Goal: Information Seeking & Learning: Learn about a topic

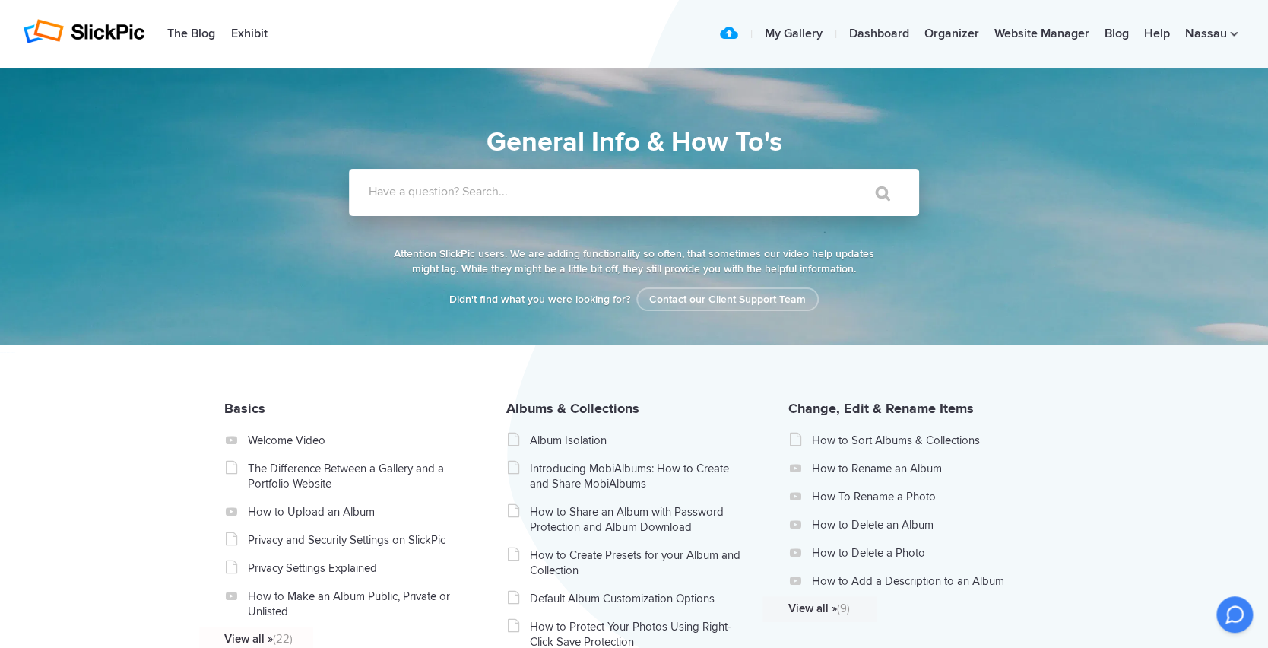
click at [465, 195] on label "Have a question? Search..." at bounding box center [654, 191] width 570 height 15
click at [465, 195] on input "Have a question? Search..." at bounding box center [603, 192] width 508 height 47
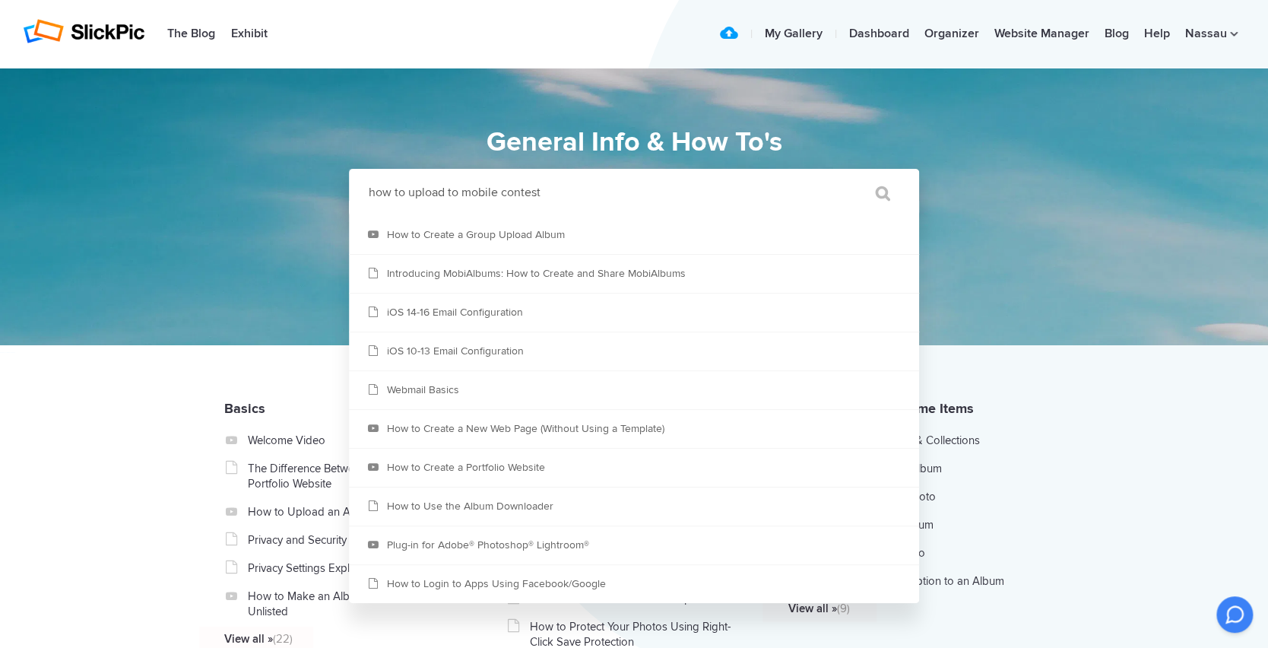
type input "how to upload to mobile contest"
click at [844, 175] on input "" at bounding box center [876, 193] width 64 height 36
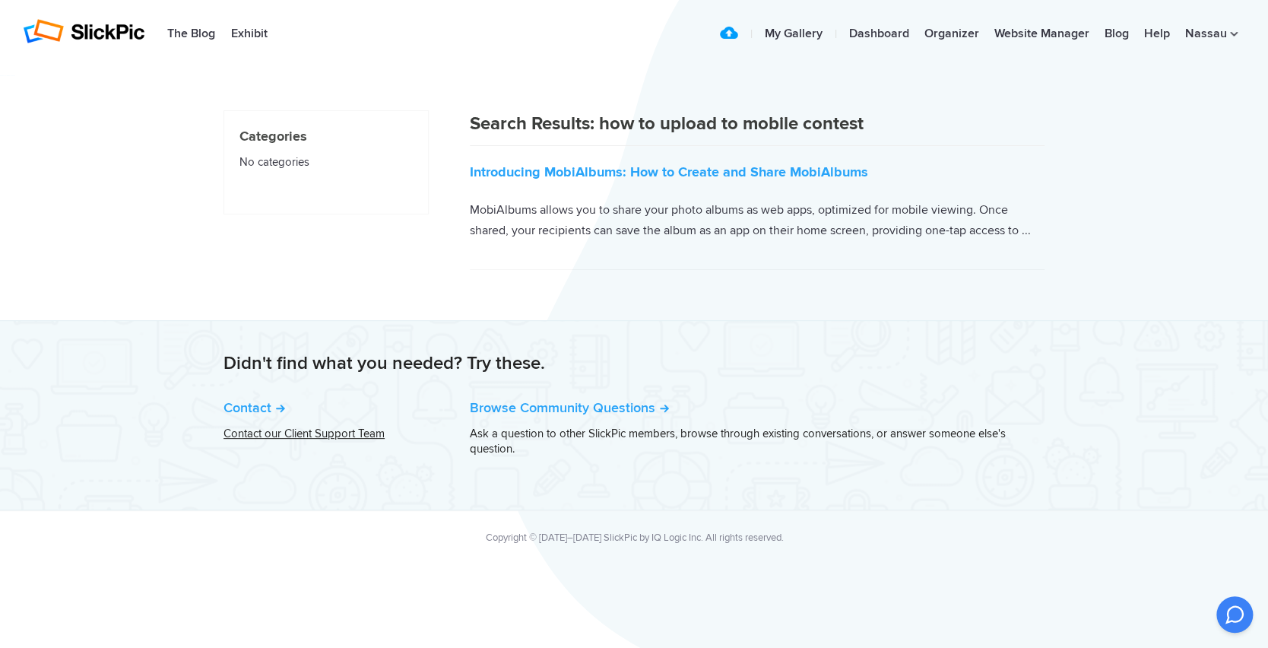
click at [301, 433] on link "Contact our Client Support Team" at bounding box center [304, 434] width 161 height 14
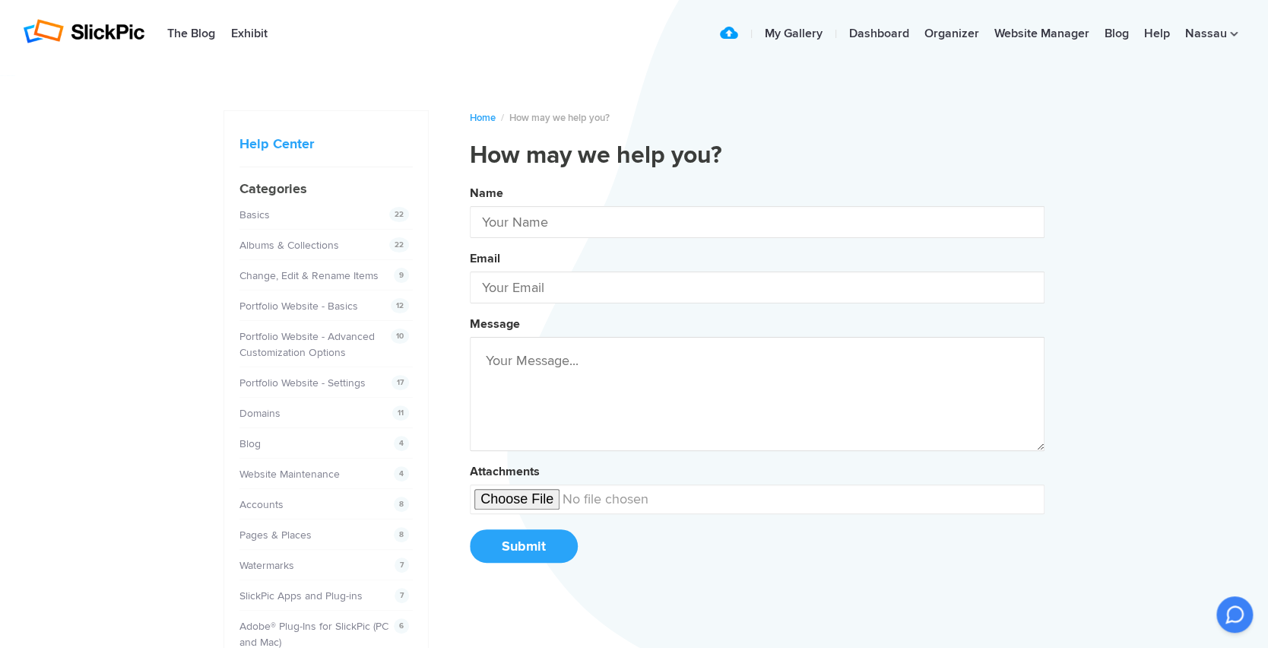
type input "Nassau HU"
type input "[EMAIL_ADDRESS][DOMAIN_NAME]"
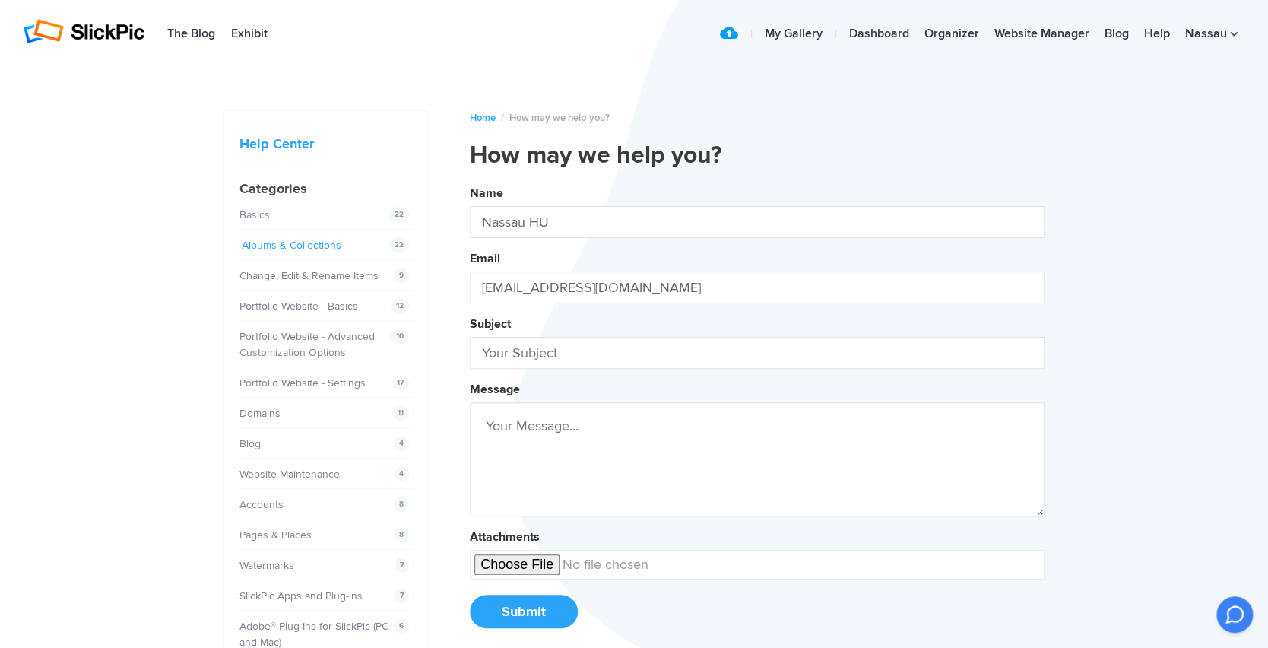
click at [294, 242] on link "Albums & Collections" at bounding box center [292, 245] width 100 height 13
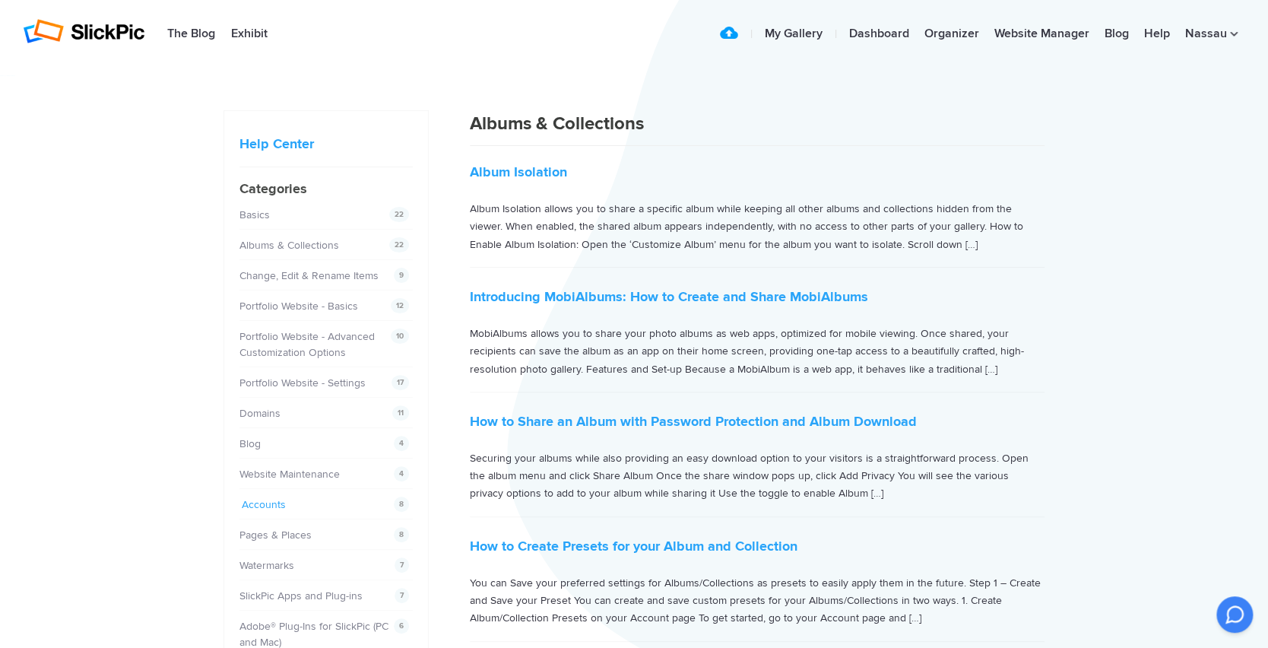
click at [248, 505] on link "Accounts" at bounding box center [264, 504] width 44 height 13
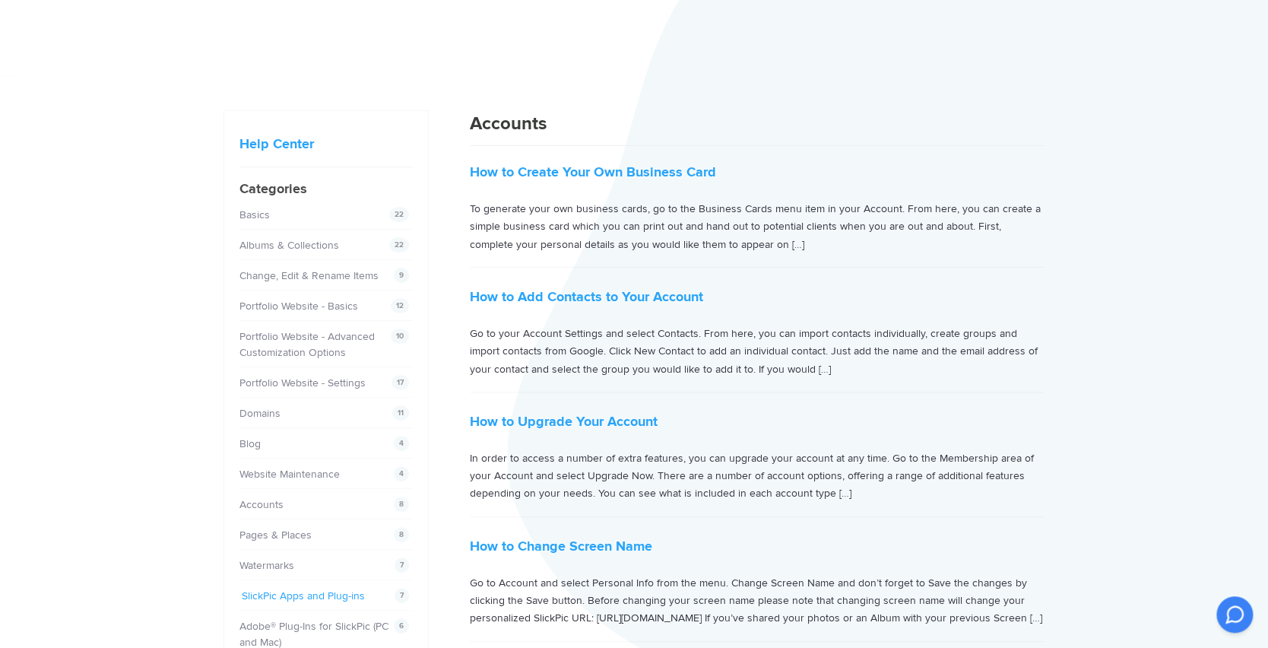
click at [280, 591] on link "SlickPic Apps and Plug-ins" at bounding box center [303, 595] width 123 height 13
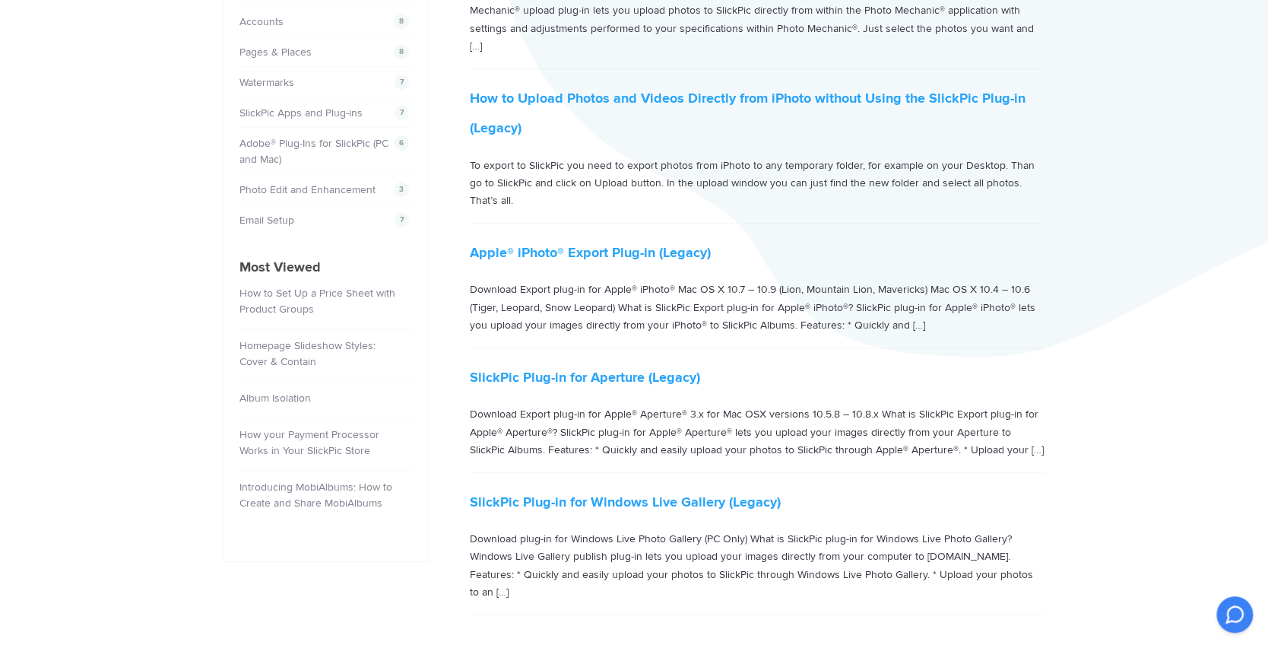
scroll to position [487, 0]
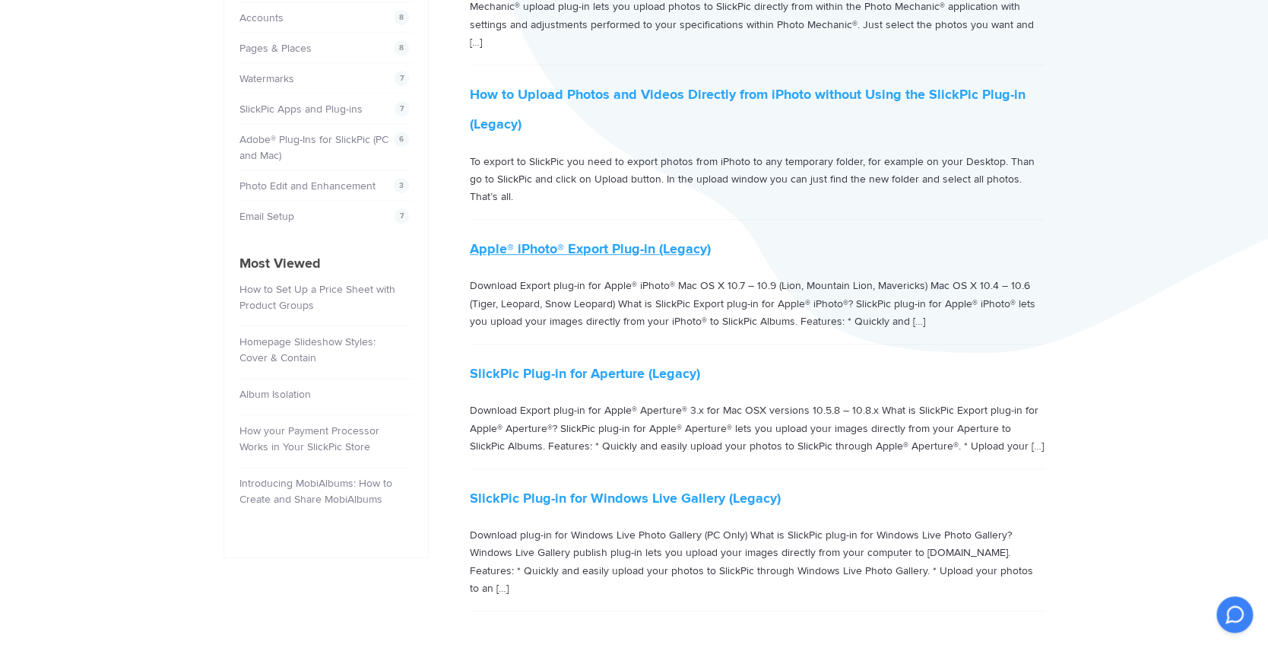
click at [627, 240] on link "Apple® iPhoto® Export Plug-in (Legacy)" at bounding box center [590, 248] width 241 height 17
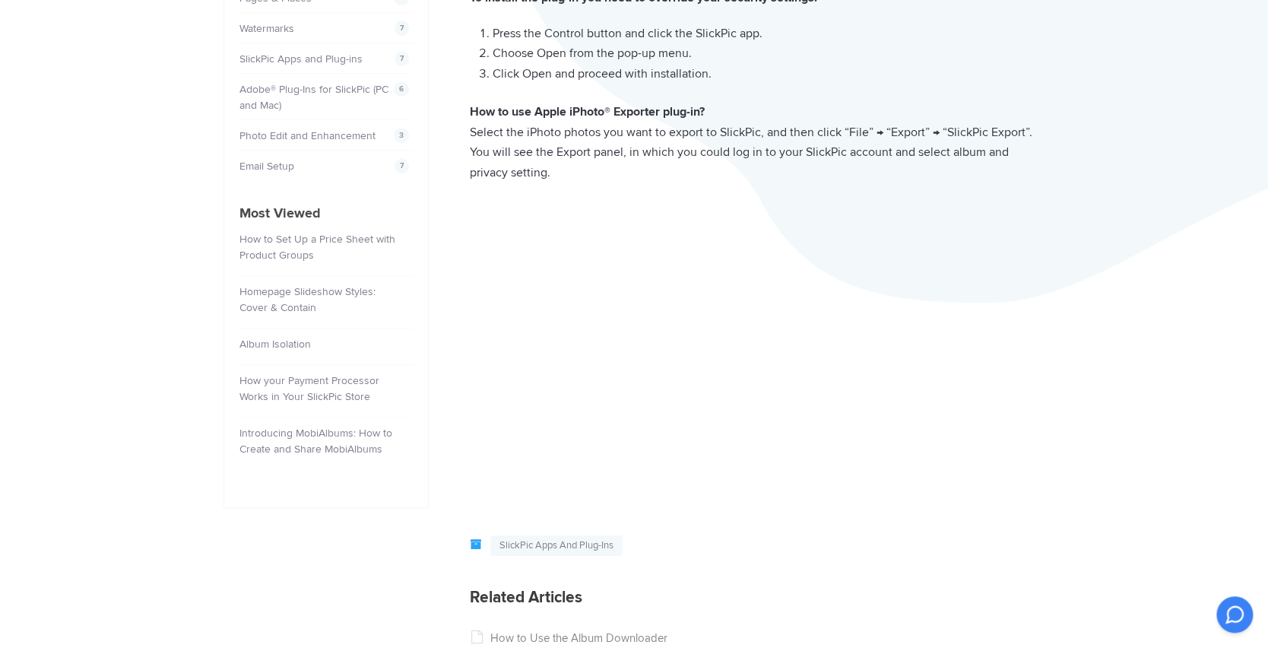
scroll to position [561, 0]
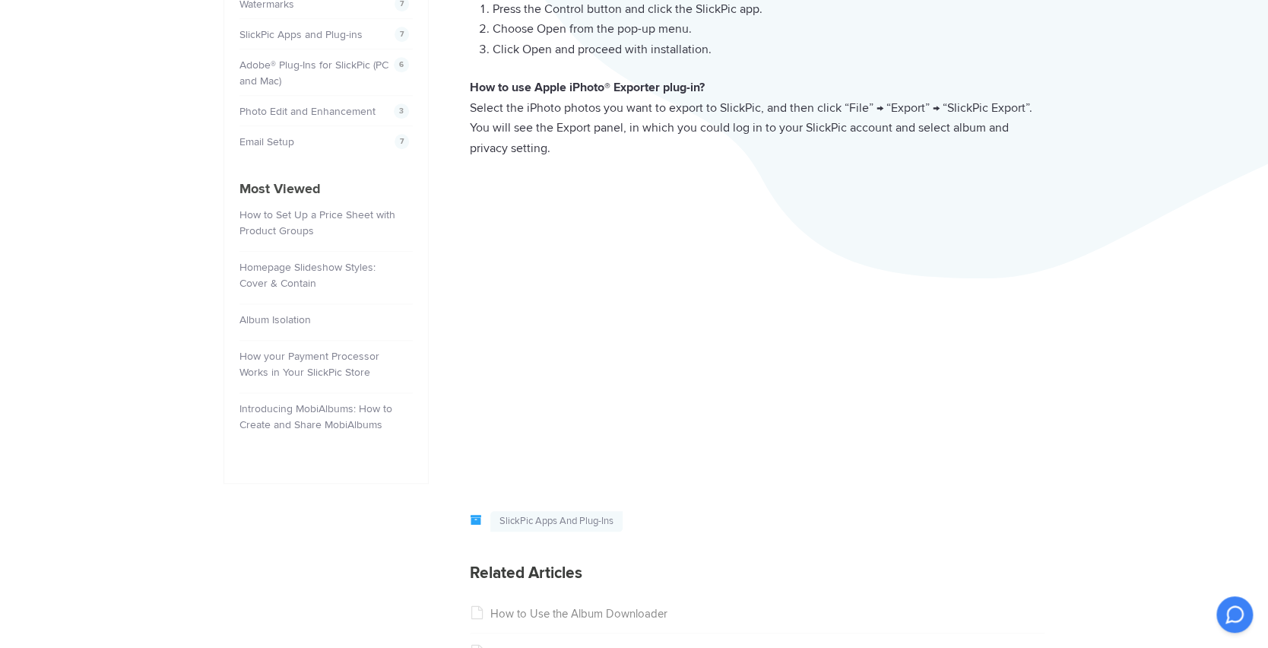
click at [1229, 278] on div "Help Center Oriane Baldassarre Photographie Home / SlickPic Apps and Plug-ins /…" at bounding box center [634, 269] width 1268 height 1524
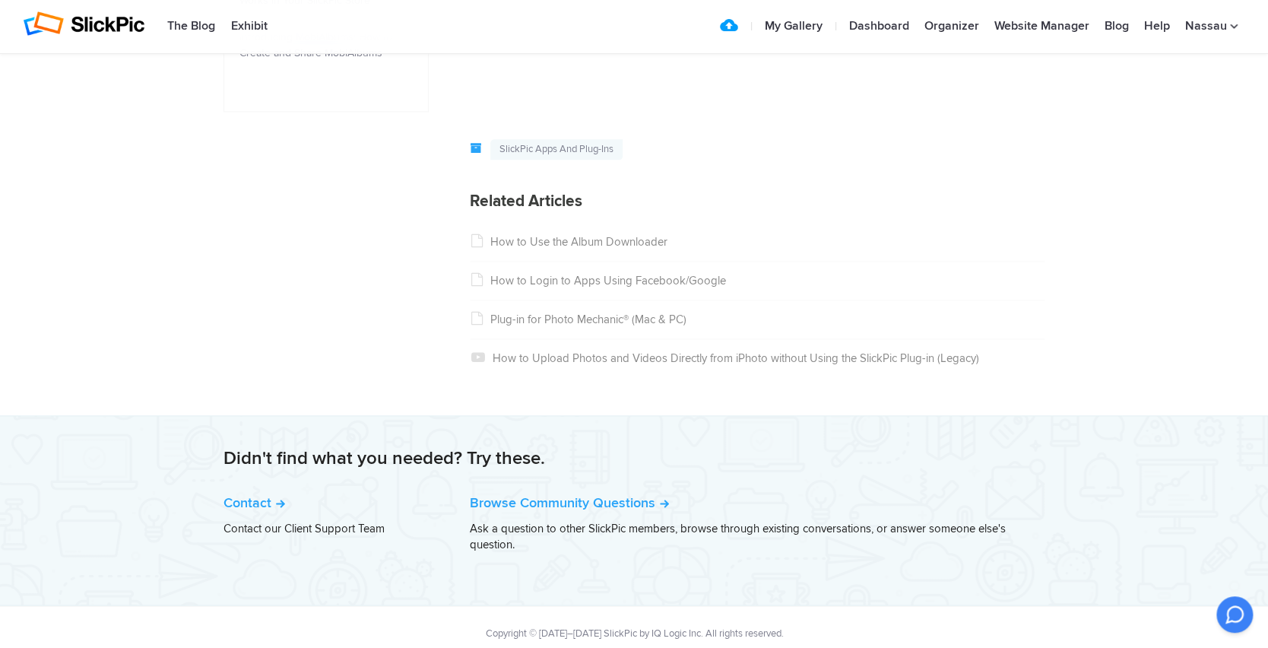
scroll to position [947, 0]
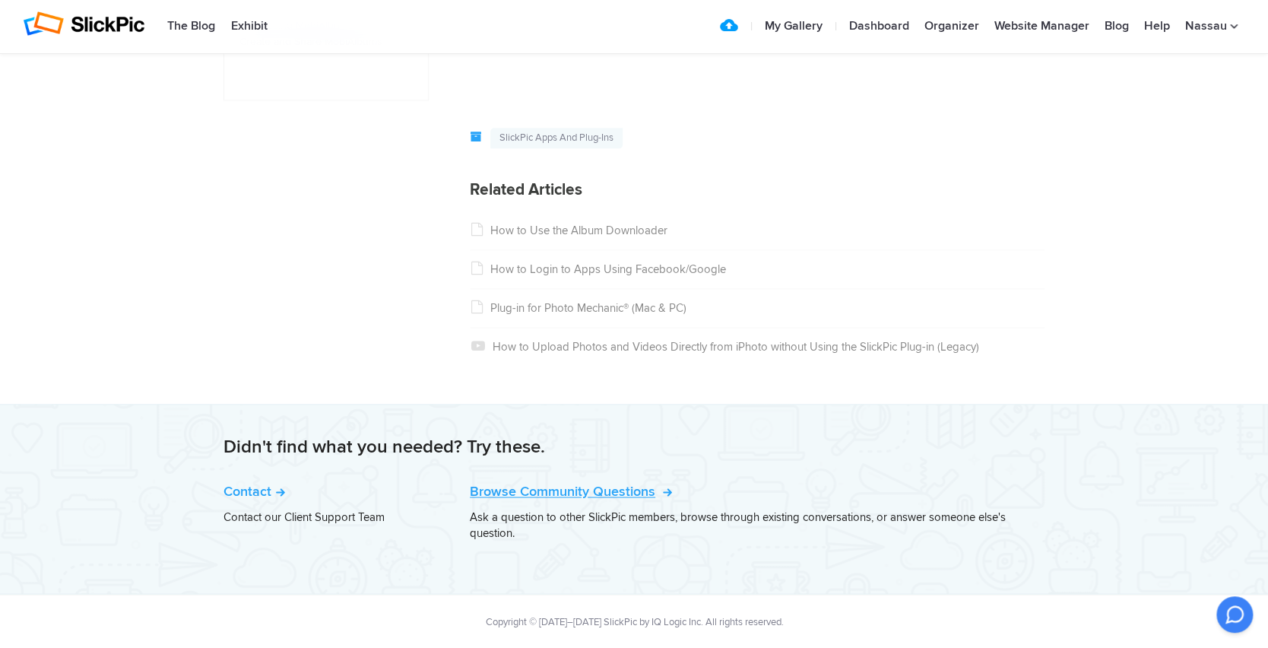
click at [586, 496] on link "Browse Community Questions" at bounding box center [569, 491] width 199 height 17
click at [782, 21] on link "My Gallery" at bounding box center [793, 26] width 73 height 30
click at [885, 21] on link "Dashboard" at bounding box center [879, 26] width 75 height 30
